Goal: Navigation & Orientation: Understand site structure

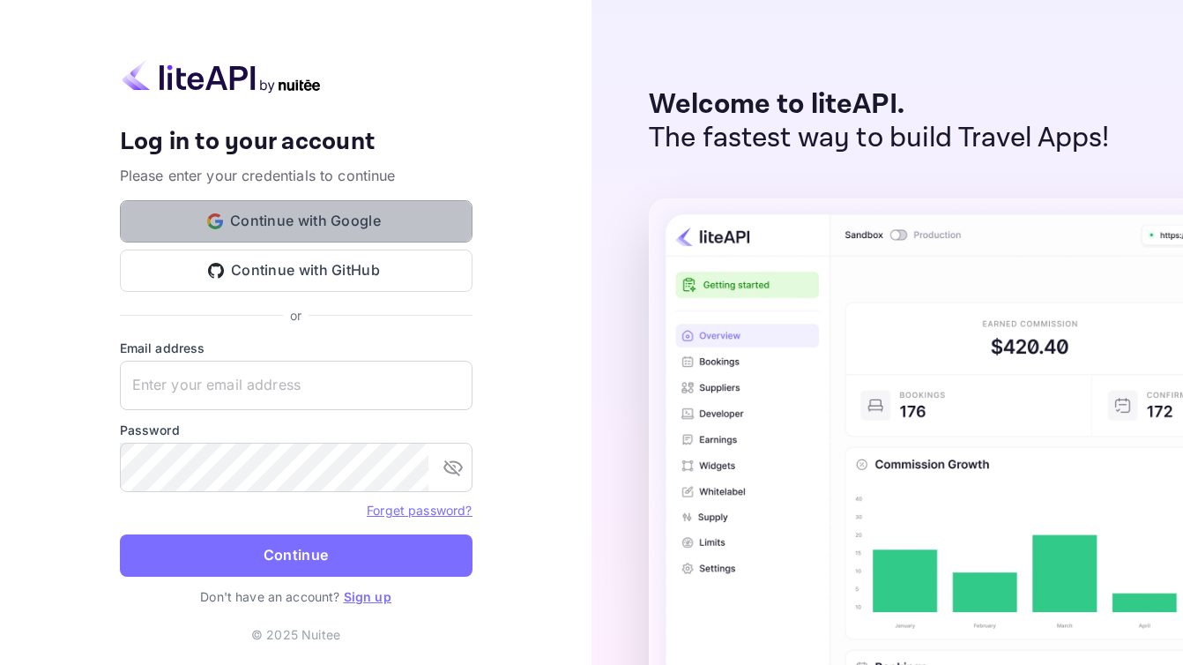
click at [264, 219] on button "Continue with Google" at bounding box center [296, 221] width 353 height 42
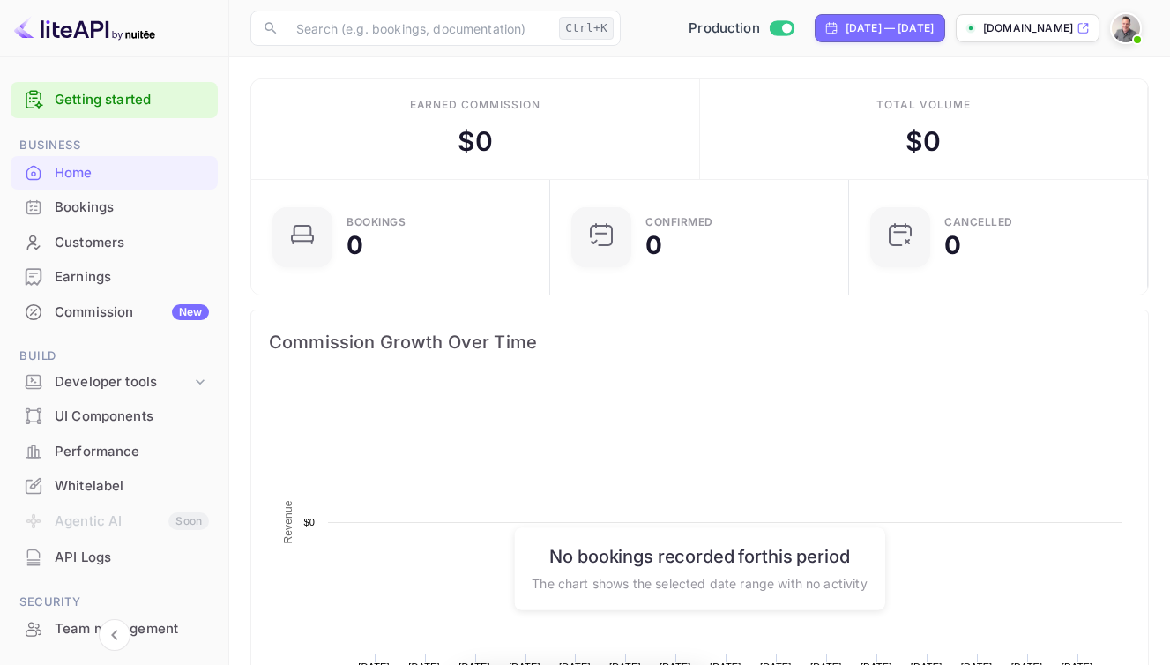
scroll to position [273, 275]
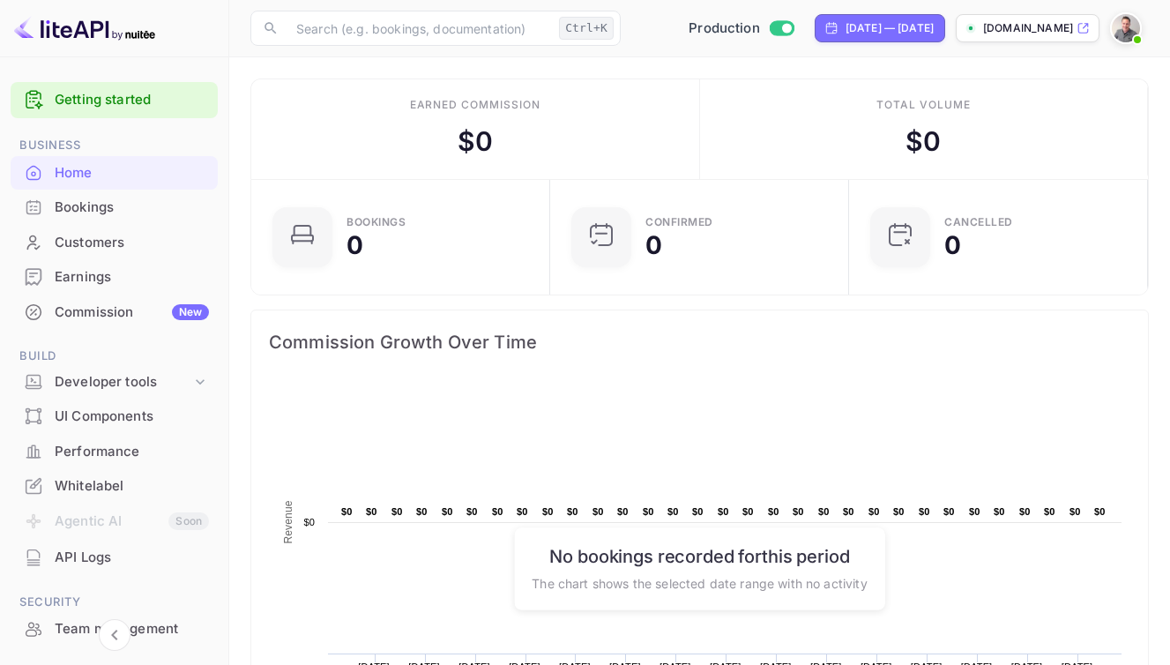
click at [96, 102] on link "Getting started" at bounding box center [132, 100] width 154 height 20
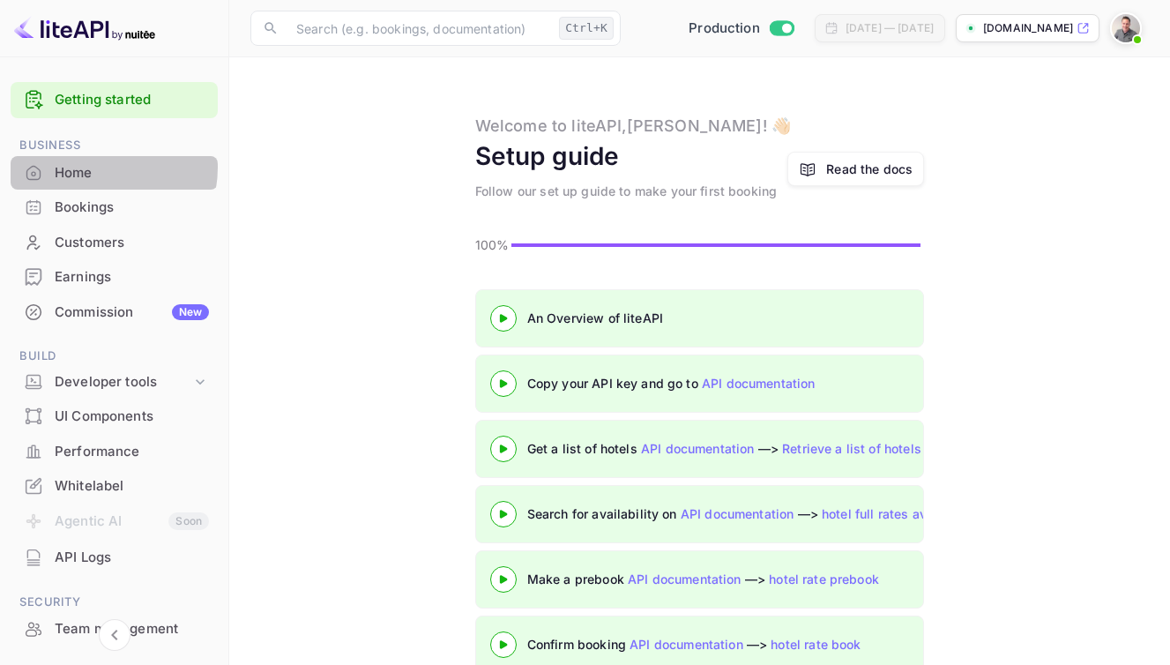
click at [87, 167] on div "Home" at bounding box center [132, 173] width 154 height 20
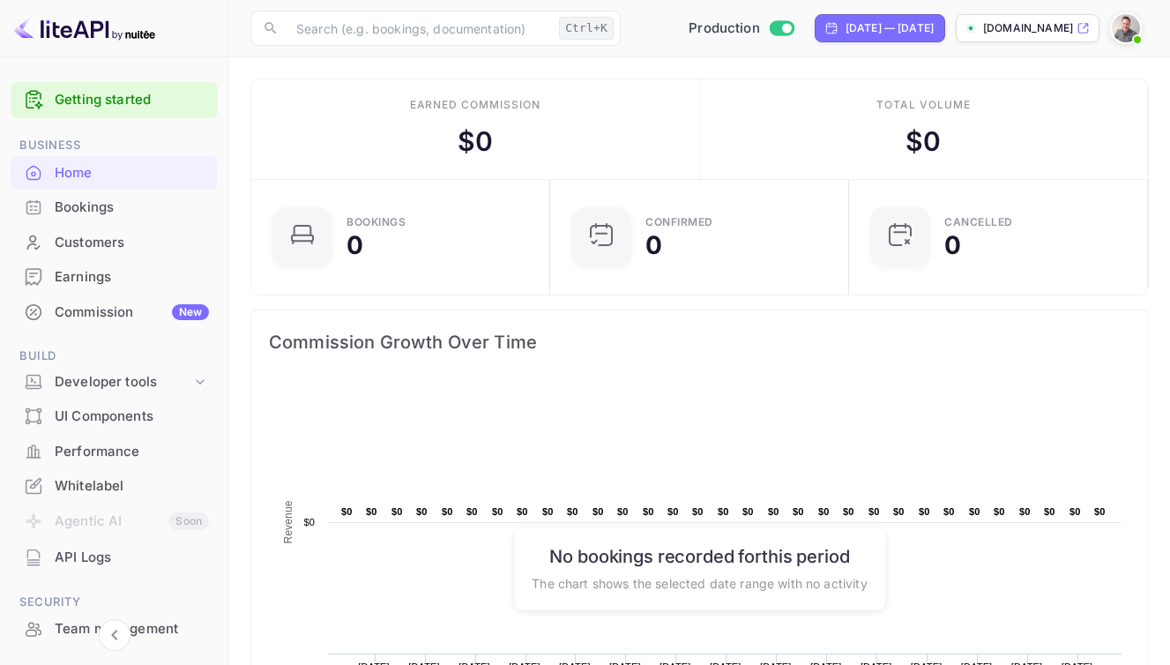
click at [93, 246] on div "Customers" at bounding box center [132, 243] width 154 height 20
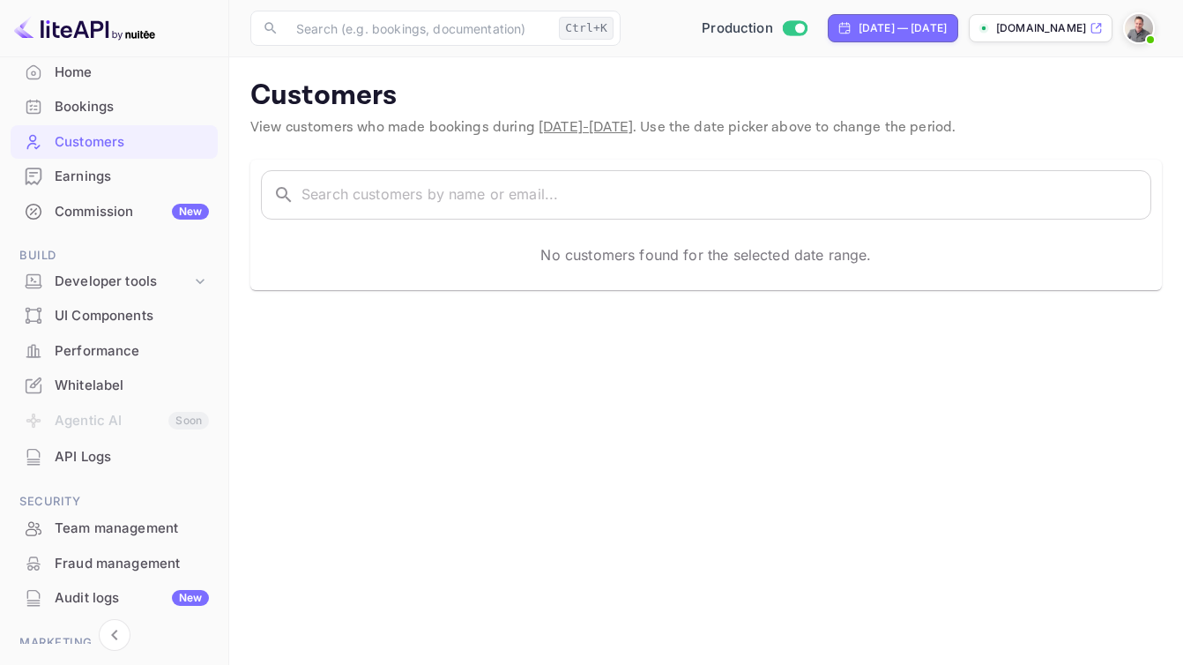
scroll to position [220, 0]
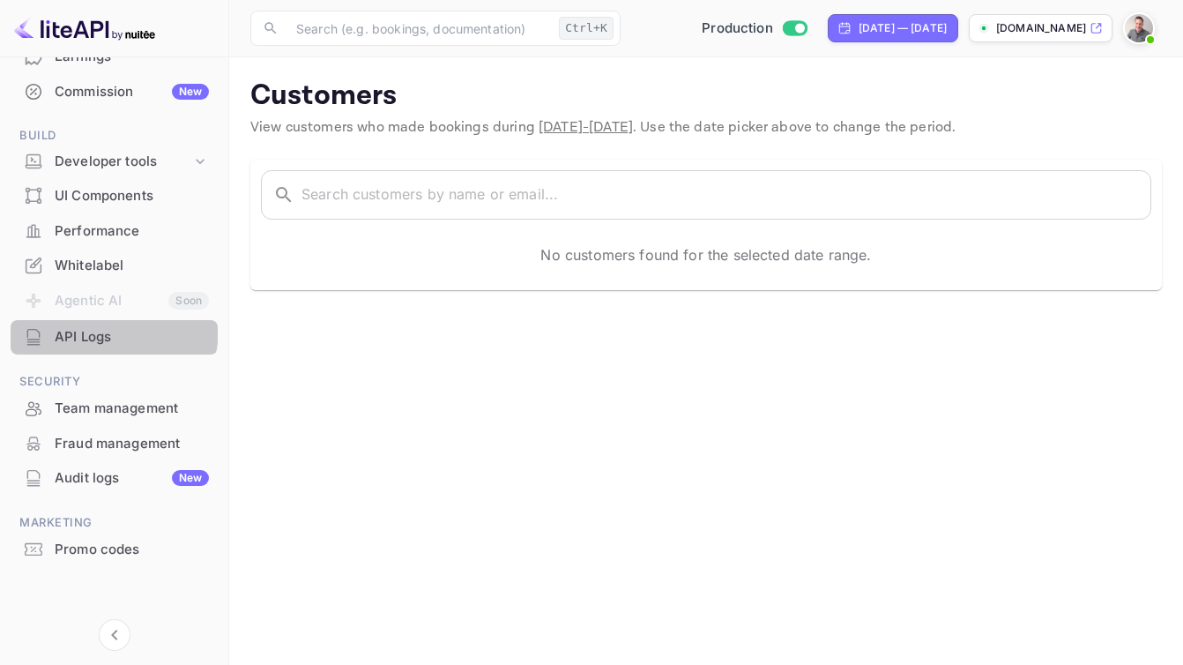
click at [88, 327] on div "API Logs" at bounding box center [132, 337] width 154 height 20
